Goal: Task Accomplishment & Management: Use online tool/utility

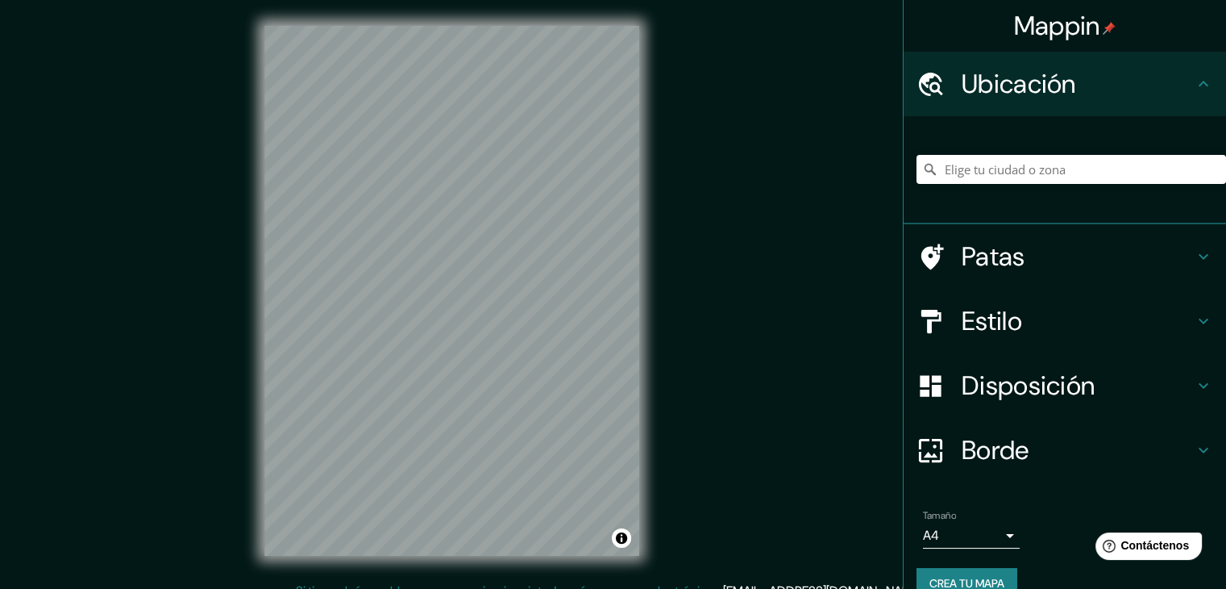
click at [1155, 317] on h4 "Estilo" at bounding box center [1078, 321] width 232 height 32
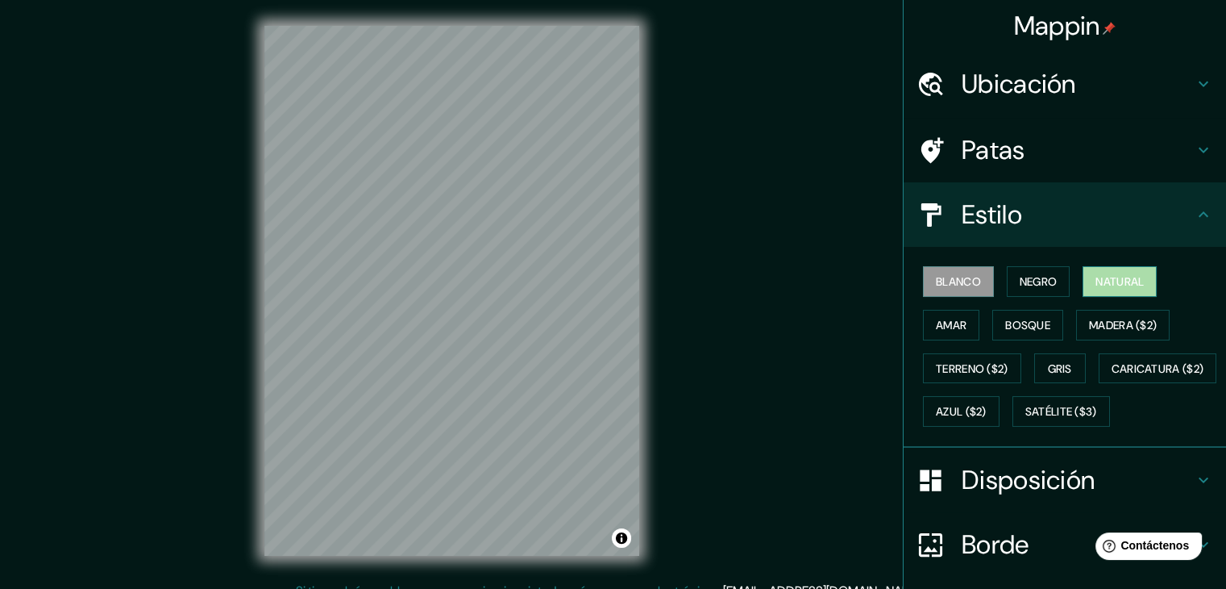
click at [1123, 284] on font "Natural" at bounding box center [1120, 281] width 48 height 15
